Goal: Task Accomplishment & Management: Complete application form

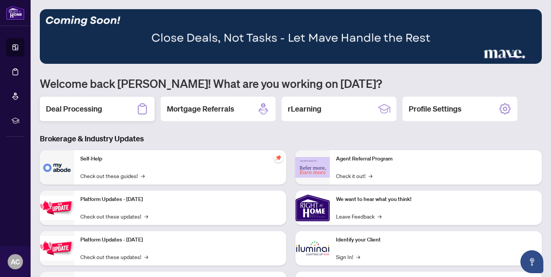
click at [115, 112] on div "Deal Processing" at bounding box center [97, 109] width 115 height 24
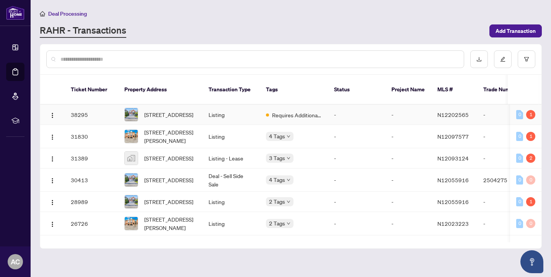
click at [426, 109] on td "-" at bounding box center [408, 115] width 46 height 20
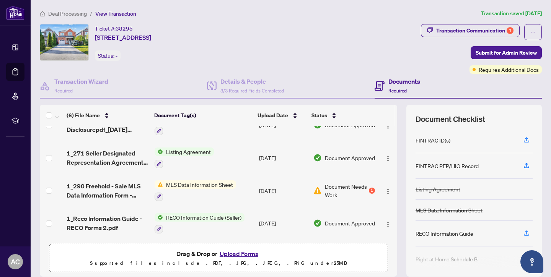
scroll to position [86, 0]
click at [369, 189] on div "1" at bounding box center [372, 191] width 6 height 6
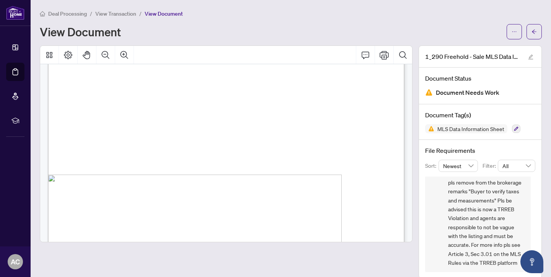
scroll to position [2761, 0]
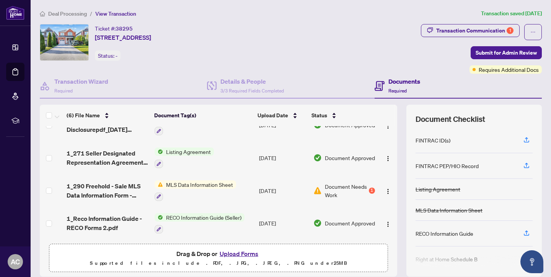
scroll to position [86, 0]
click at [245, 255] on button "Upload Forms" at bounding box center [238, 254] width 43 height 10
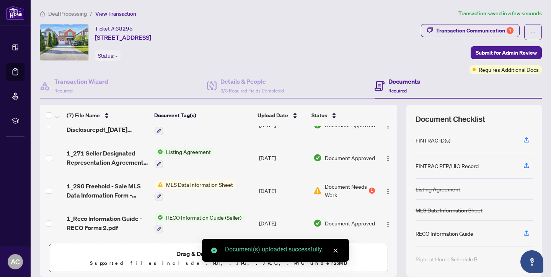
scroll to position [117, 0]
click at [337, 252] on icon "close" at bounding box center [335, 250] width 5 height 5
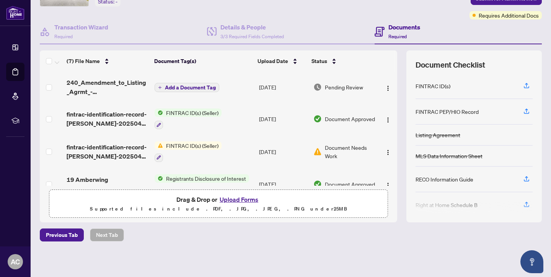
scroll to position [0, 0]
click at [183, 88] on span "Add a Document Tag" at bounding box center [190, 87] width 51 height 5
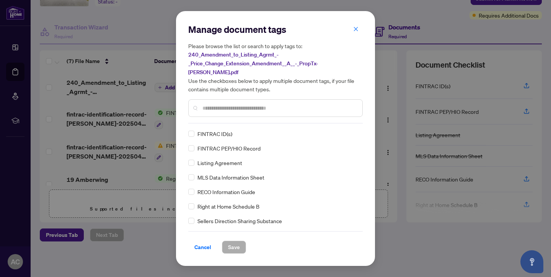
click at [228, 104] on input "text" at bounding box center [279, 108] width 154 height 8
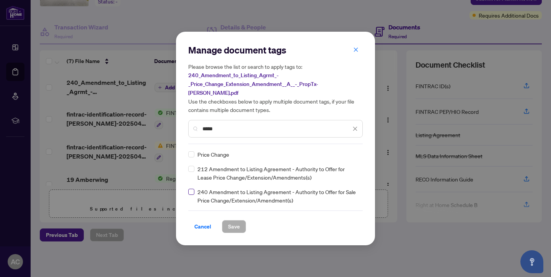
type input "*****"
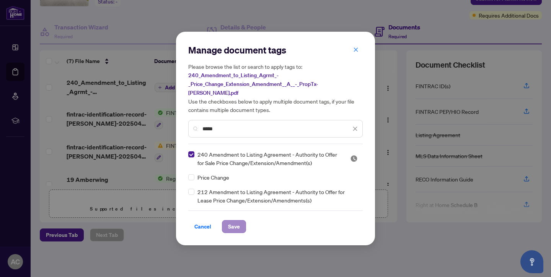
click at [235, 221] on span "Save" at bounding box center [234, 227] width 12 height 12
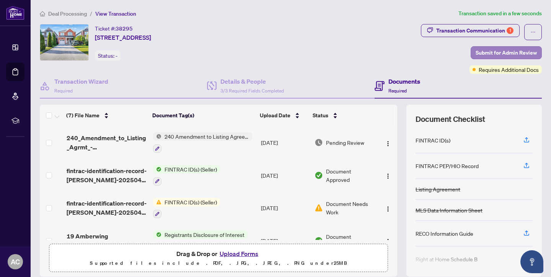
click at [488, 50] on span "Submit for Admin Review" at bounding box center [505, 53] width 61 height 12
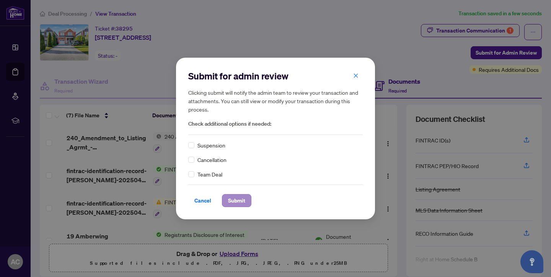
click at [236, 200] on span "Submit" at bounding box center [236, 201] width 17 height 12
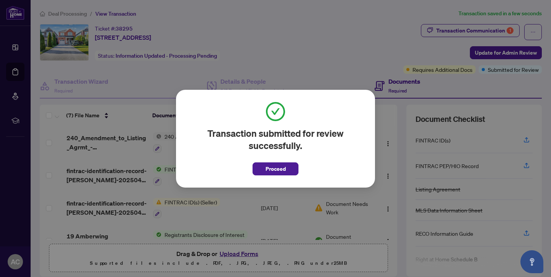
click at [276, 170] on span "Proceed" at bounding box center [275, 169] width 20 height 12
